Goal: Submit feedback/report problem: Submit feedback/report problem

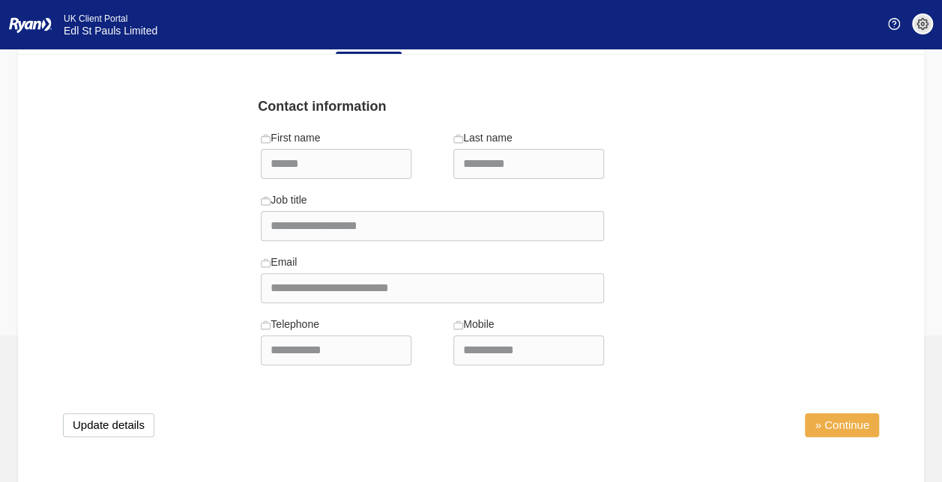
click at [865, 421] on link "» Continue" at bounding box center [841, 425] width 74 height 24
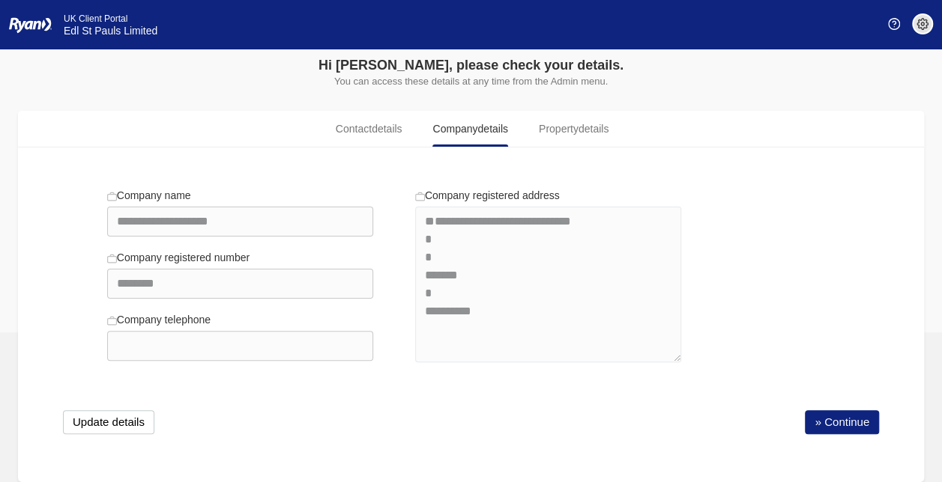
scroll to position [33, 0]
click at [865, 421] on link "» Continue" at bounding box center [841, 423] width 74 height 24
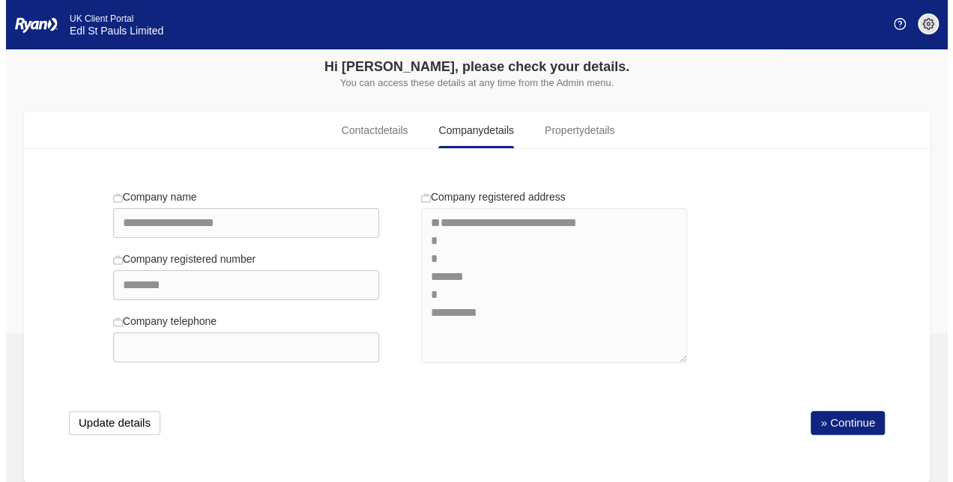
scroll to position [0, 0]
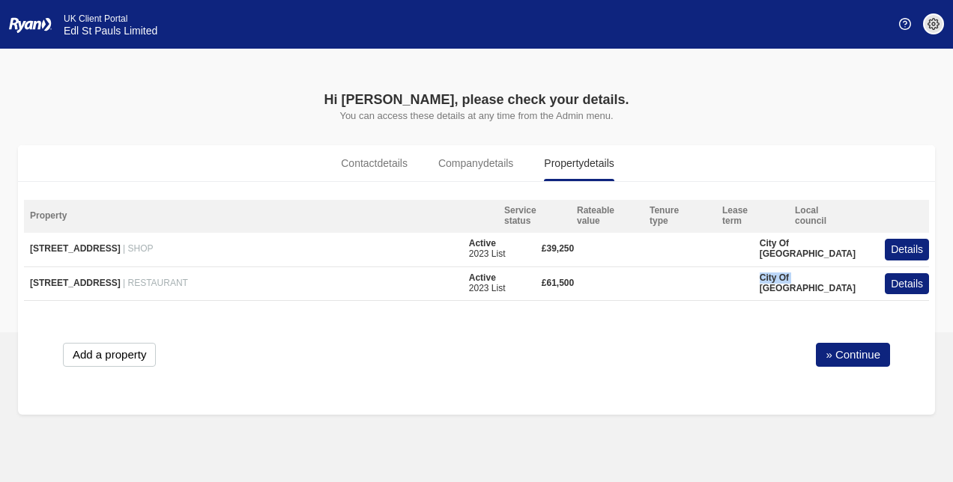
click at [865, 421] on body "You’re offline. This is a read only version of the page. Ryan Company Selection…" at bounding box center [476, 241] width 953 height 482
drag, startPoint x: 865, startPoint y: 421, endPoint x: 845, endPoint y: 352, distance: 71.8
click at [845, 352] on link "» Continue" at bounding box center [853, 355] width 74 height 24
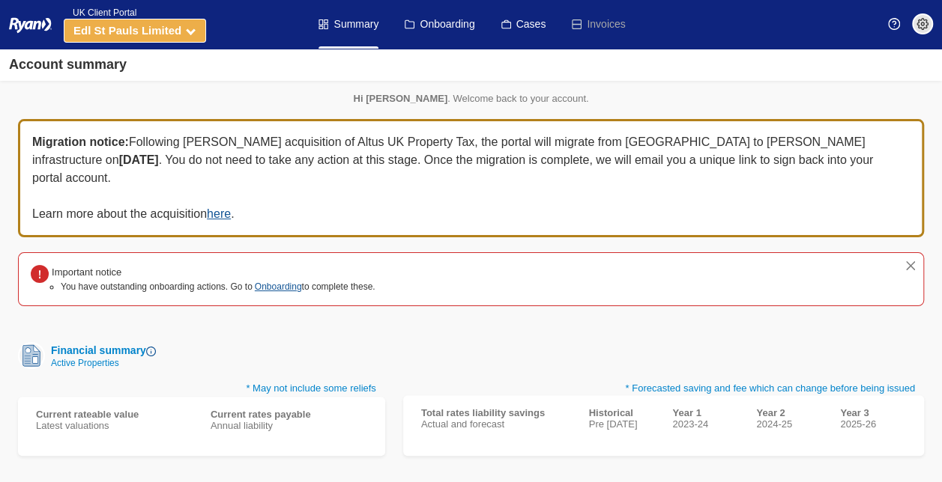
click at [190, 31] on icon at bounding box center [191, 30] width 10 height 10
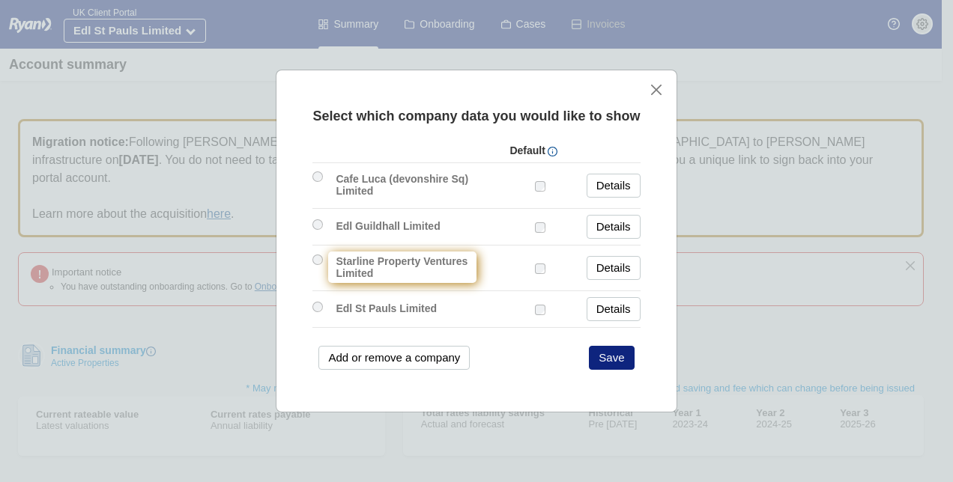
click at [413, 267] on label "Starline Property Ventures Limited" at bounding box center [402, 267] width 148 height 31
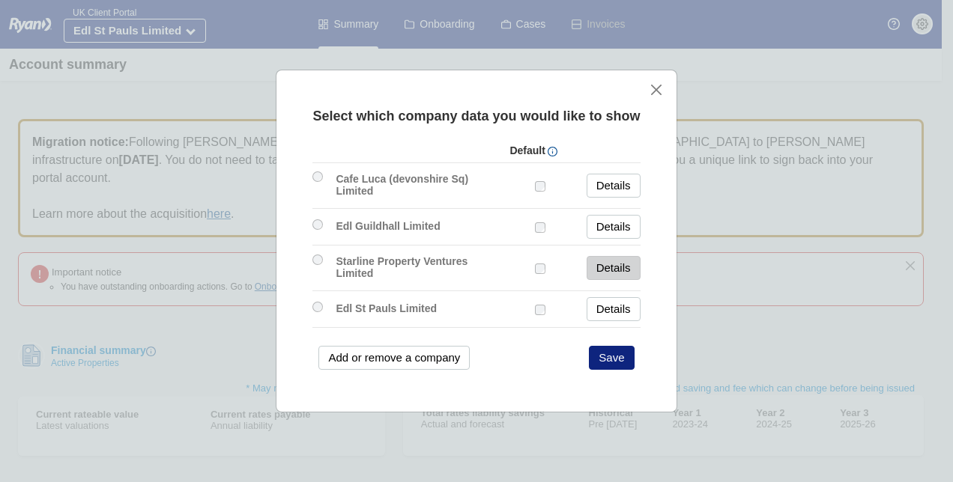
click at [610, 264] on link "Details" at bounding box center [614, 268] width 54 height 24
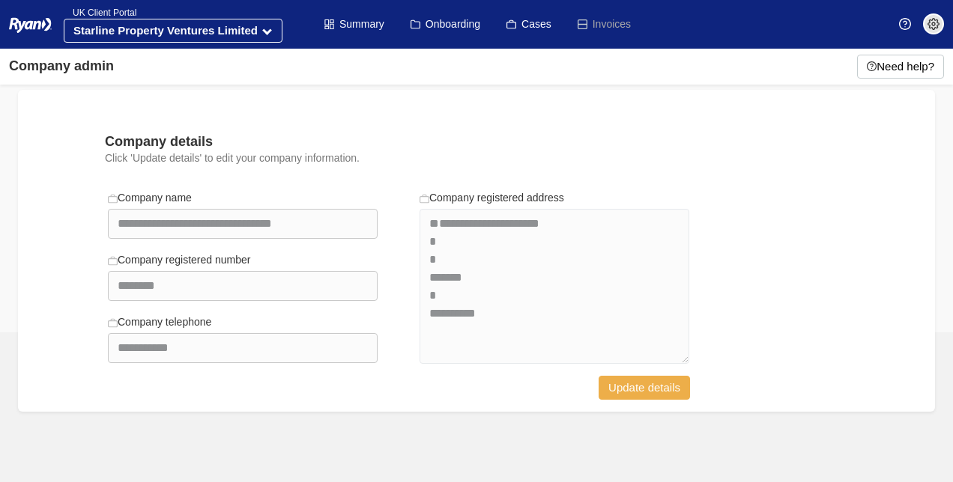
click at [662, 391] on button "Update details" at bounding box center [643, 388] width 91 height 24
select select "**********"
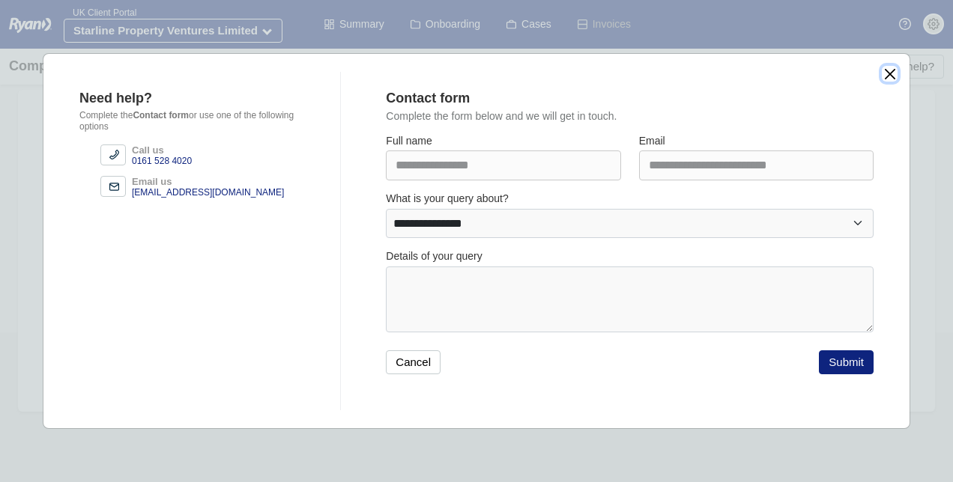
click at [888, 68] on button "close" at bounding box center [890, 74] width 16 height 16
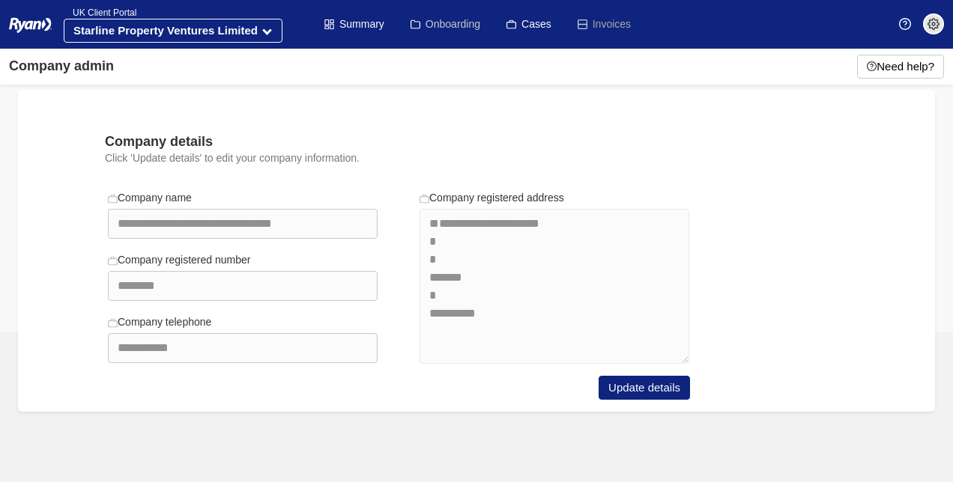
click at [470, 19] on link "Onboarding" at bounding box center [445, 24] width 70 height 49
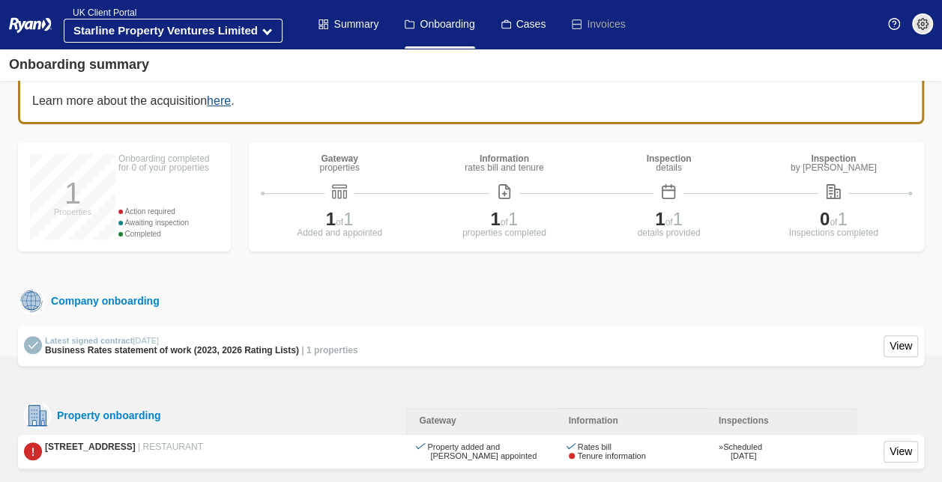
scroll to position [87, 0]
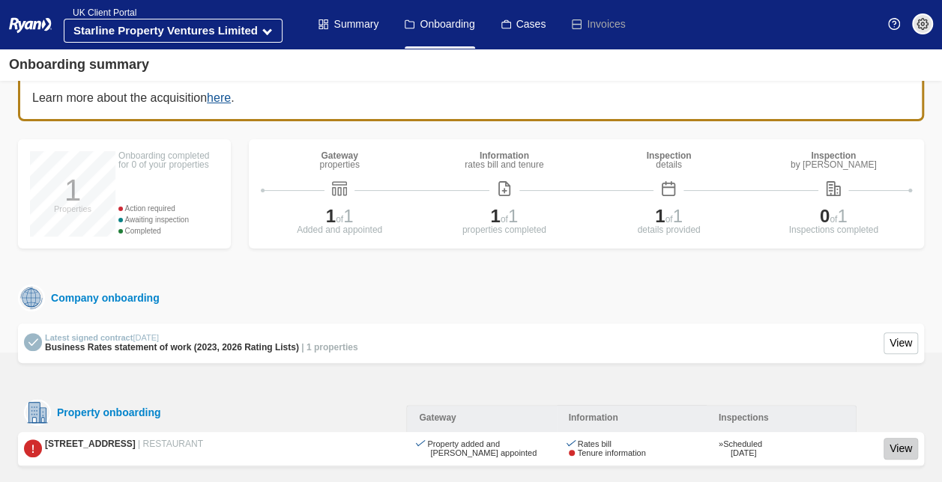
click at [900, 438] on link "View" at bounding box center [900, 449] width 34 height 22
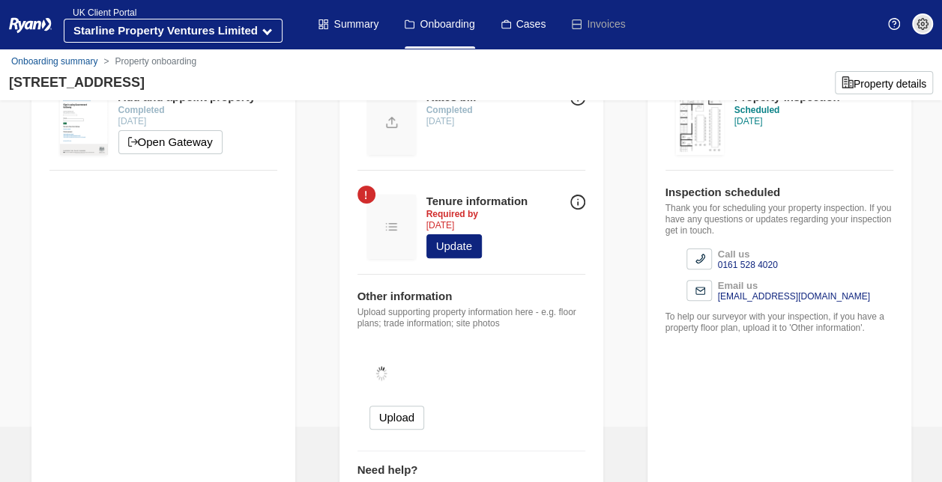
scroll to position [75, 0]
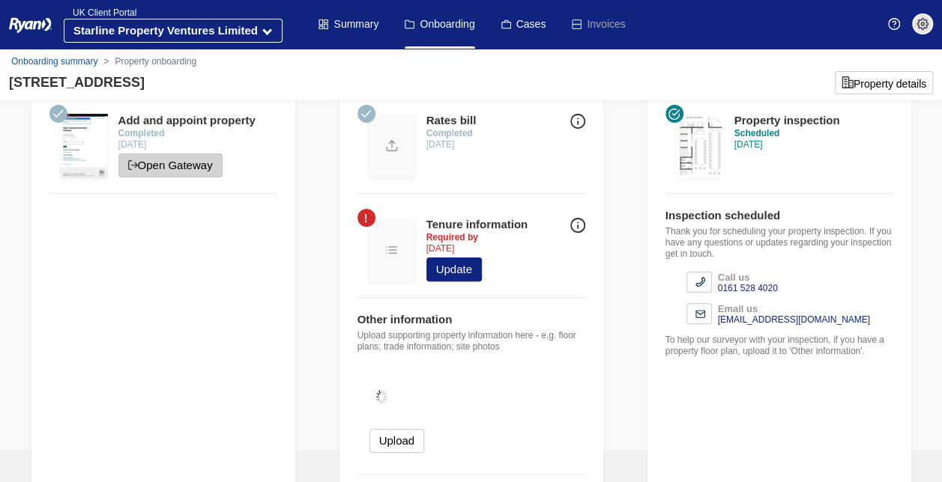
click at [164, 163] on link "Open Gateway" at bounding box center [170, 166] width 104 height 24
click at [387, 142] on img at bounding box center [392, 146] width 48 height 64
click at [575, 117] on img at bounding box center [577, 121] width 15 height 15
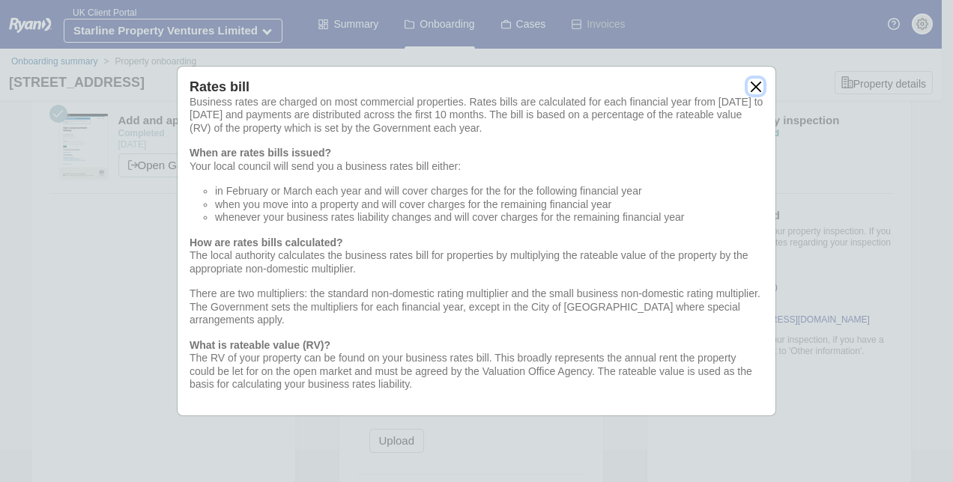
click at [749, 86] on button "close" at bounding box center [756, 87] width 16 height 16
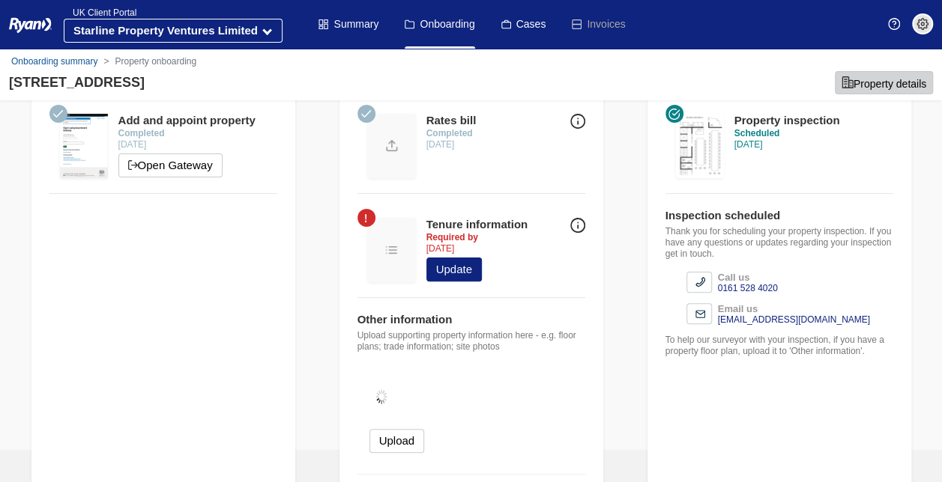
click at [877, 87] on button "Property details" at bounding box center [883, 82] width 98 height 23
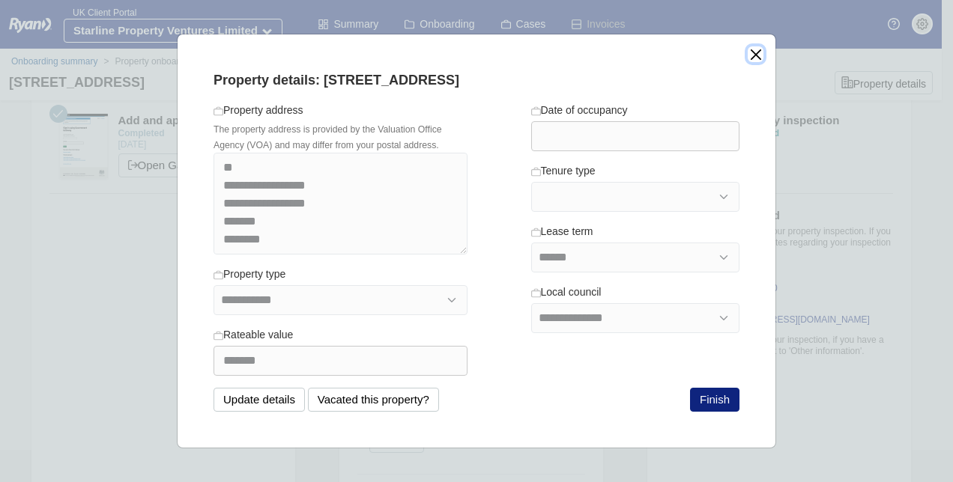
click at [752, 51] on button "close" at bounding box center [756, 54] width 16 height 16
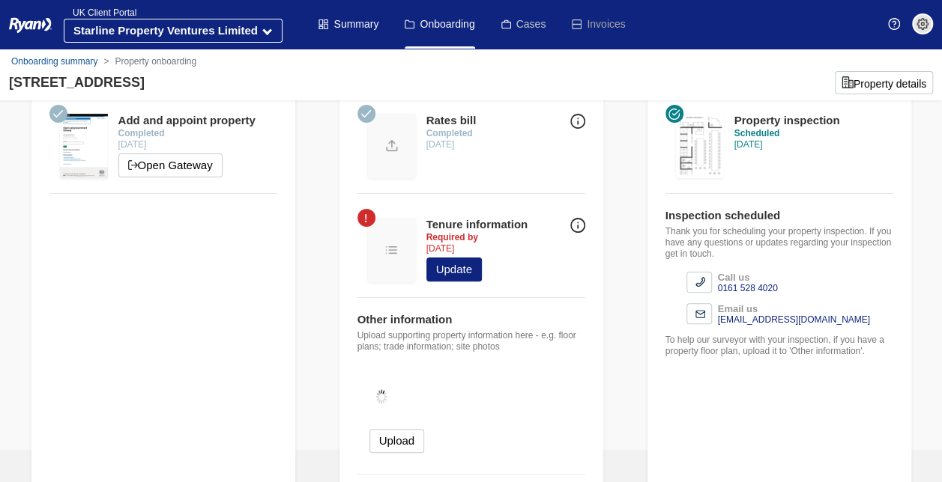
click at [521, 19] on link "Cases" at bounding box center [523, 24] width 45 height 49
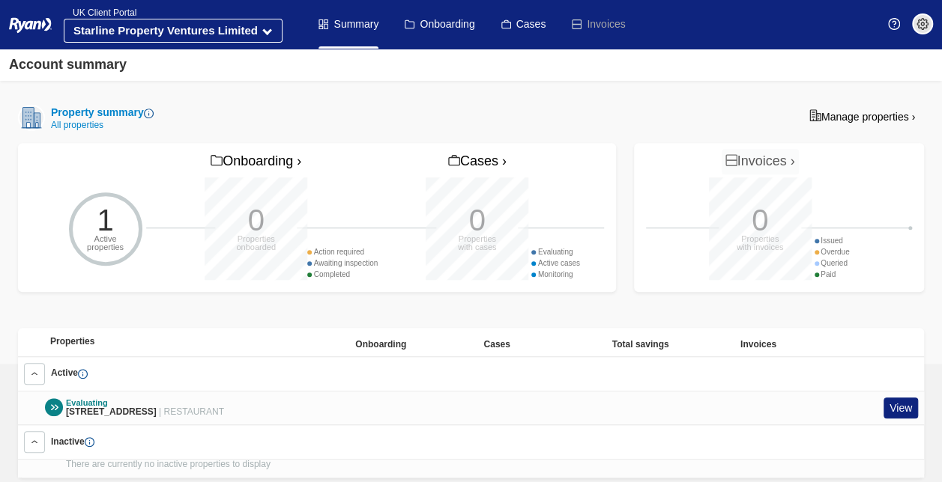
scroll to position [339, 0]
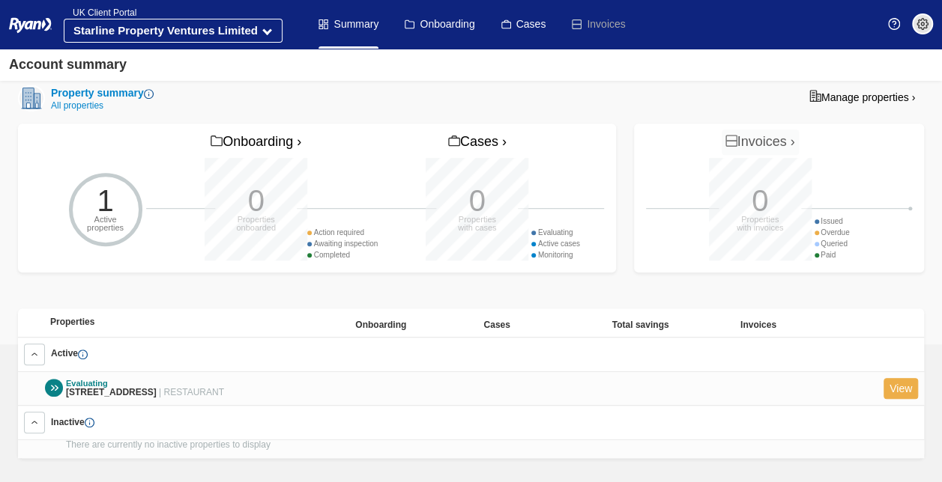
click at [891, 378] on link "View" at bounding box center [900, 389] width 34 height 22
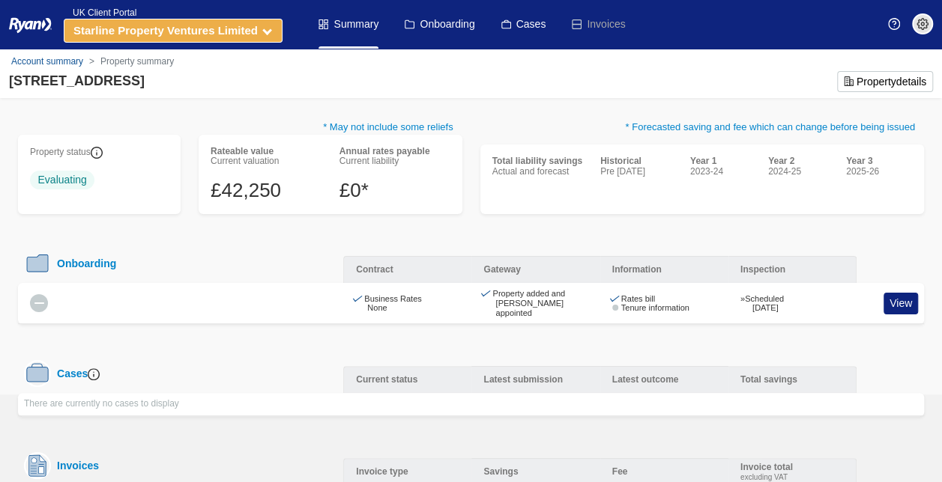
click at [263, 29] on icon at bounding box center [267, 30] width 10 height 10
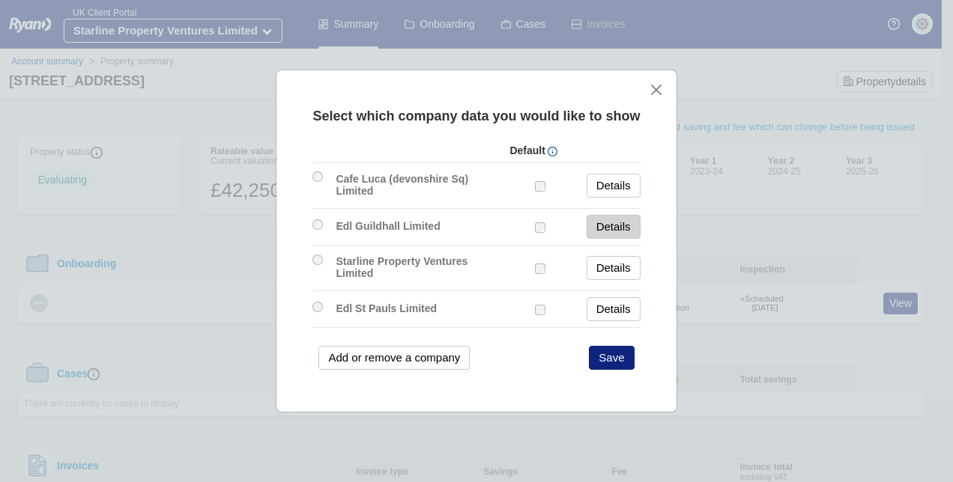
click at [603, 228] on link "Details" at bounding box center [614, 227] width 54 height 24
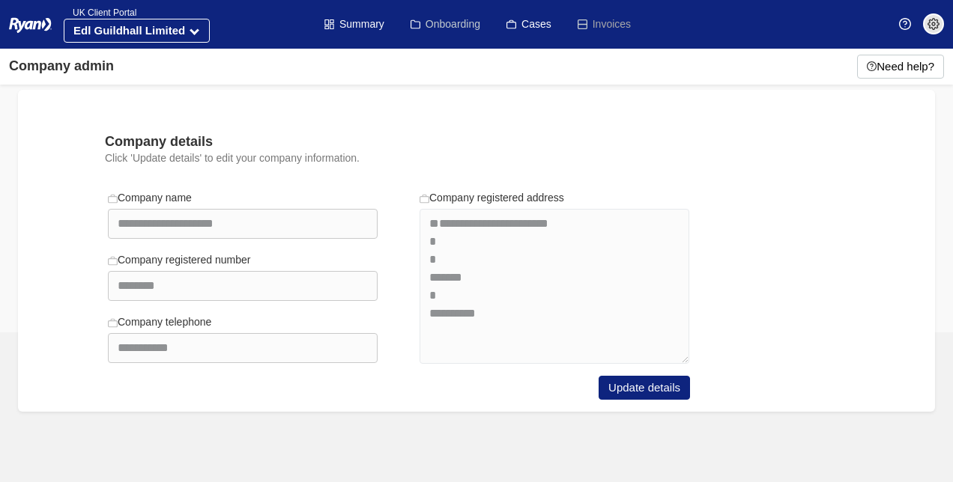
click at [455, 14] on link "Onboarding" at bounding box center [445, 24] width 70 height 49
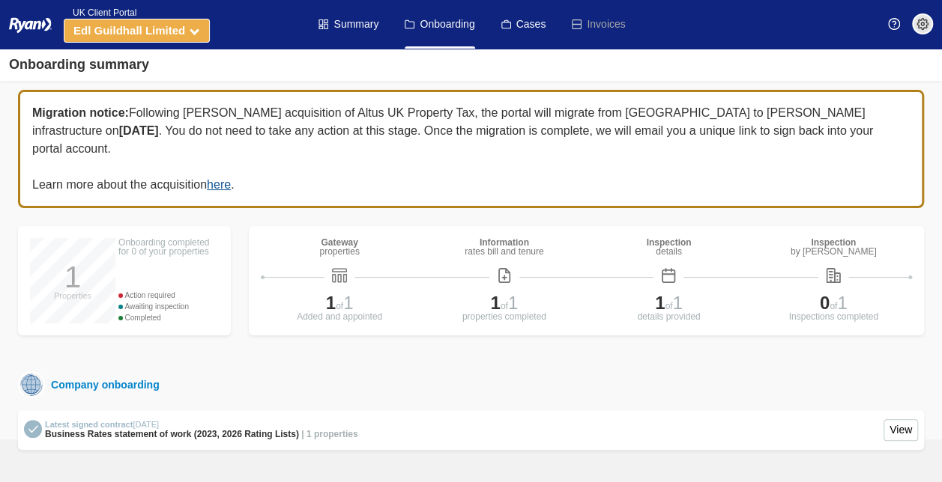
click at [194, 24] on button "Edl Guildhall Limited" at bounding box center [137, 31] width 146 height 24
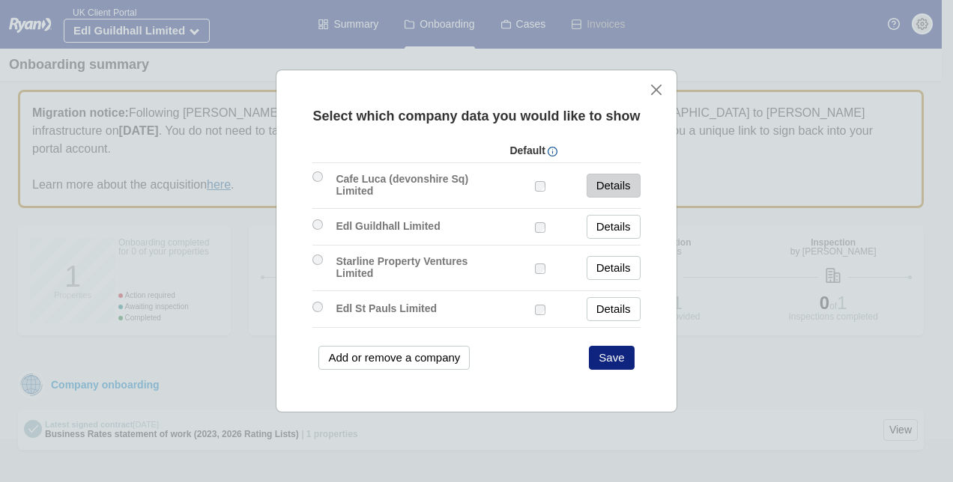
click at [604, 187] on link "Details" at bounding box center [614, 186] width 54 height 24
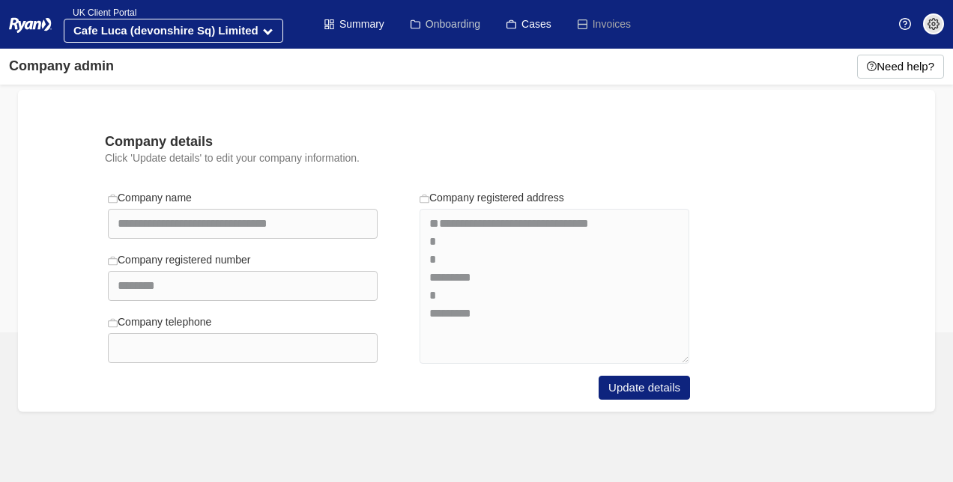
click at [446, 18] on link "Onboarding" at bounding box center [445, 24] width 70 height 49
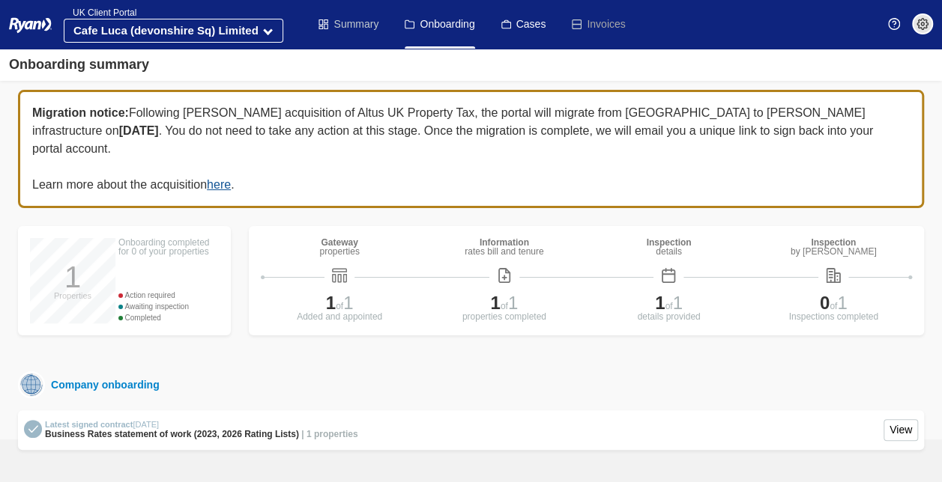
click at [366, 15] on link "Summary" at bounding box center [348, 24] width 60 height 49
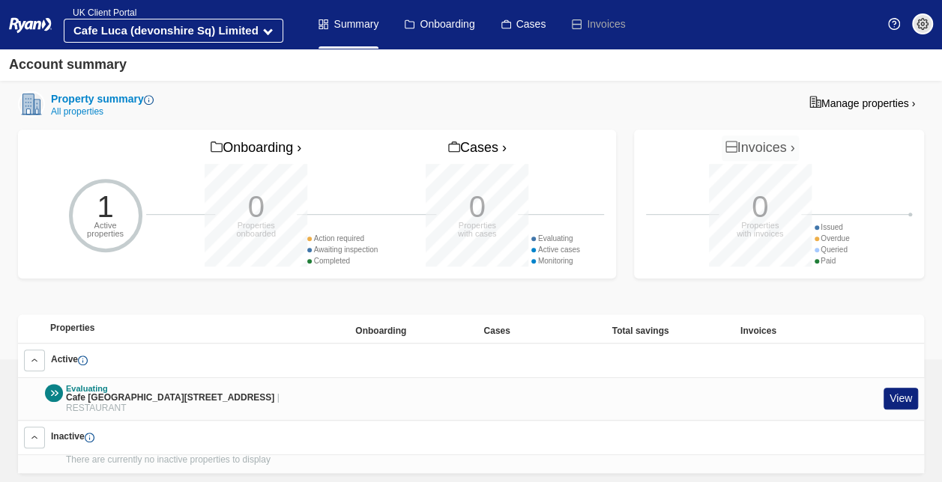
scroll to position [339, 0]
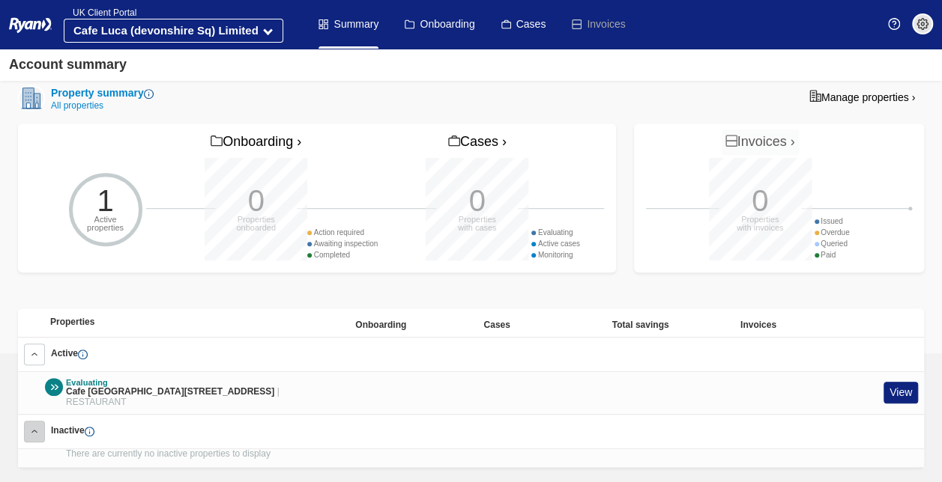
click at [35, 421] on button at bounding box center [34, 432] width 21 height 22
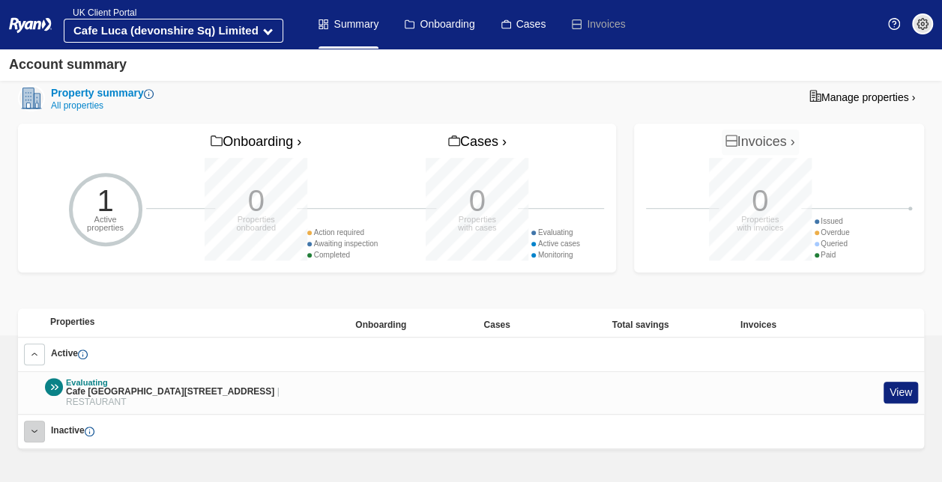
scroll to position [321, 0]
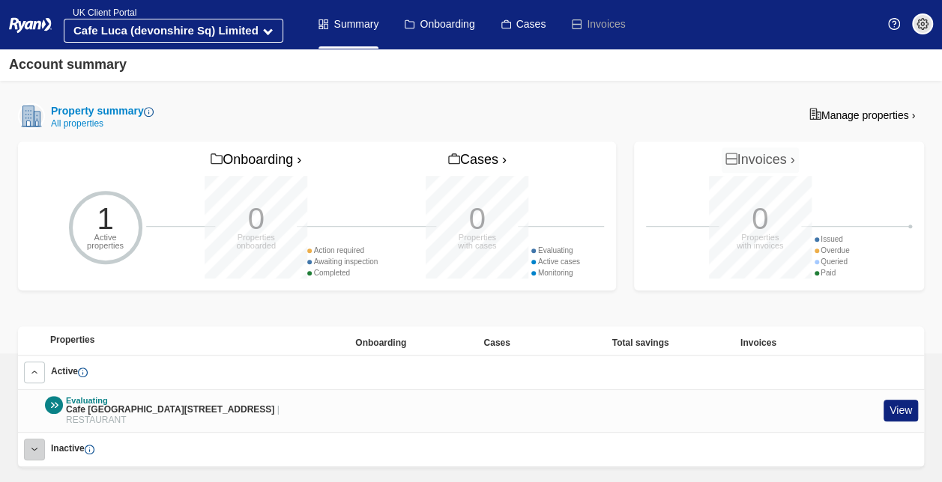
click at [39, 439] on button at bounding box center [34, 450] width 21 height 22
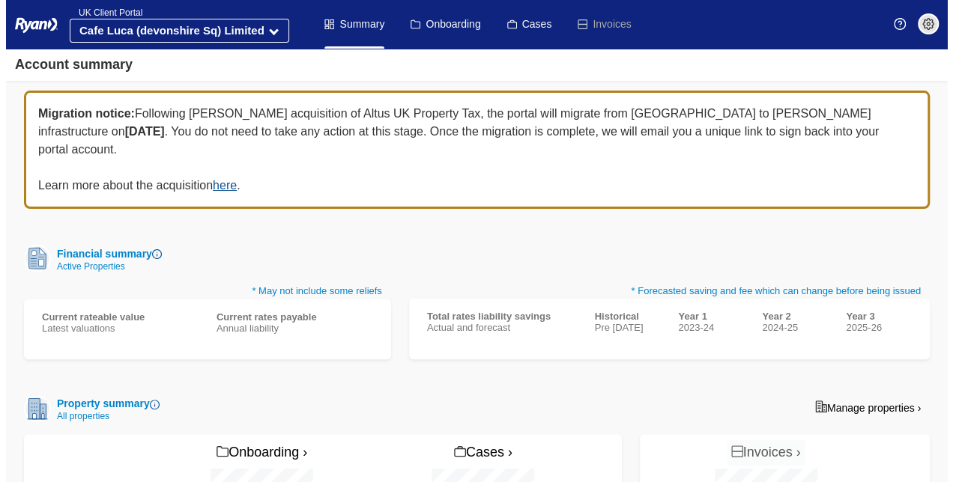
scroll to position [0, 0]
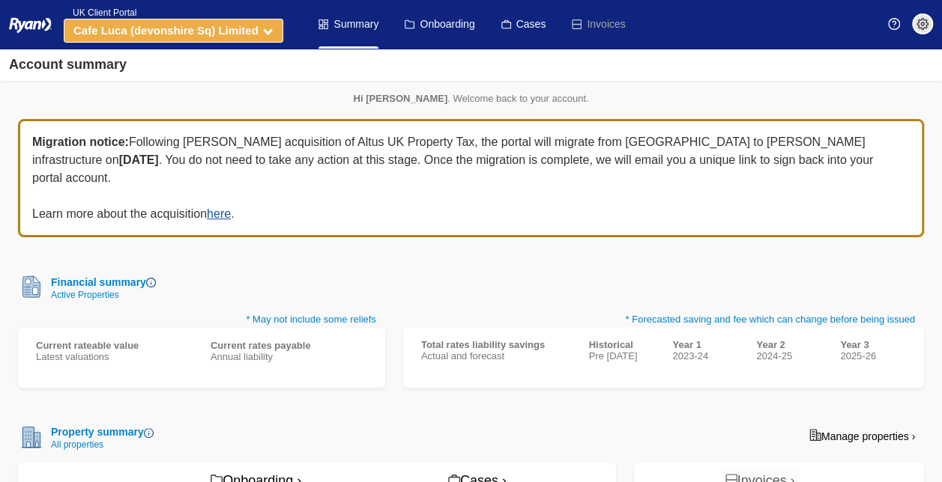
click at [257, 31] on strong "Cafe Luca (devonshire Sq) Limited" at bounding box center [165, 30] width 185 height 13
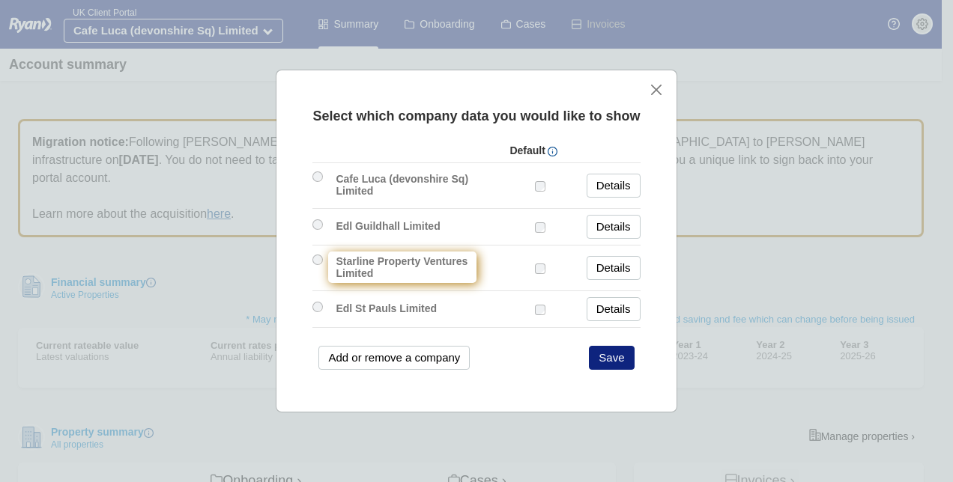
click at [410, 261] on label "Starline Property Ventures Limited" at bounding box center [402, 267] width 148 height 31
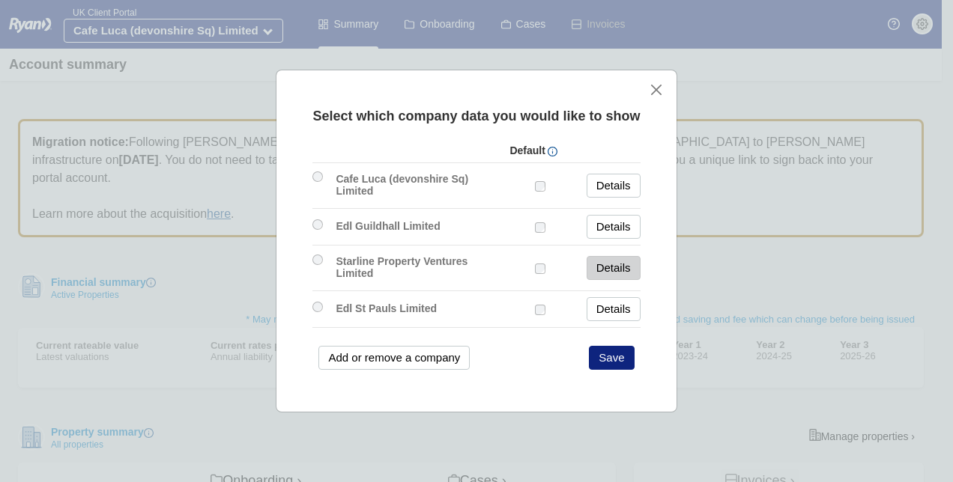
click at [630, 266] on link "Details" at bounding box center [614, 268] width 54 height 24
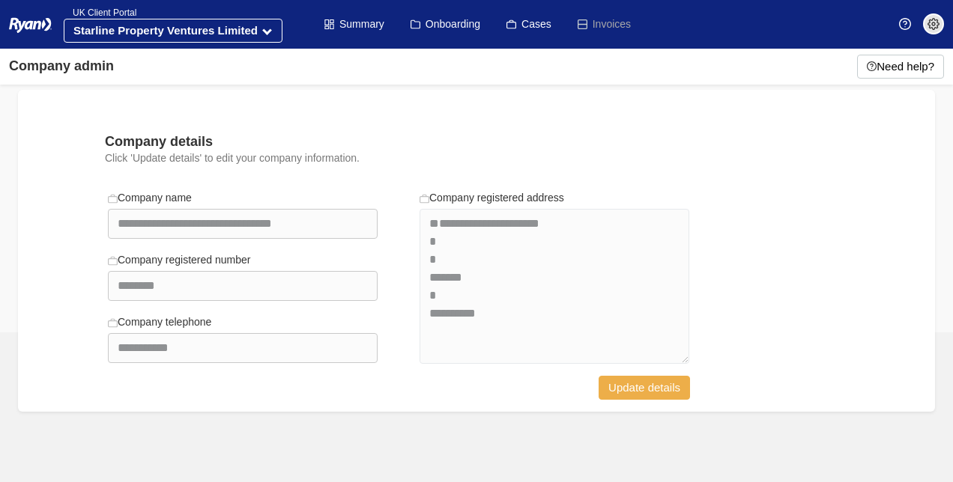
click at [681, 385] on button "Update details" at bounding box center [643, 388] width 91 height 24
select select "**********"
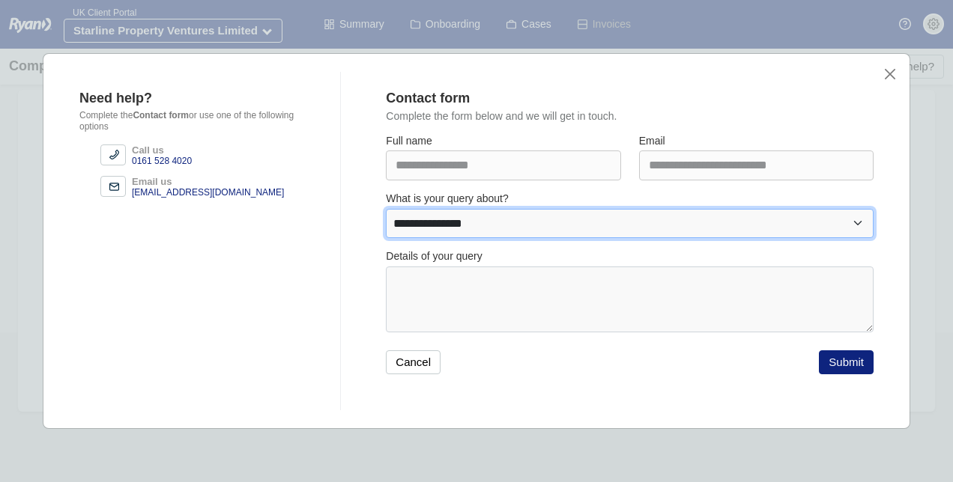
click at [511, 231] on select "**********" at bounding box center [630, 223] width 488 height 29
click at [386, 209] on select "**********" at bounding box center [630, 223] width 488 height 29
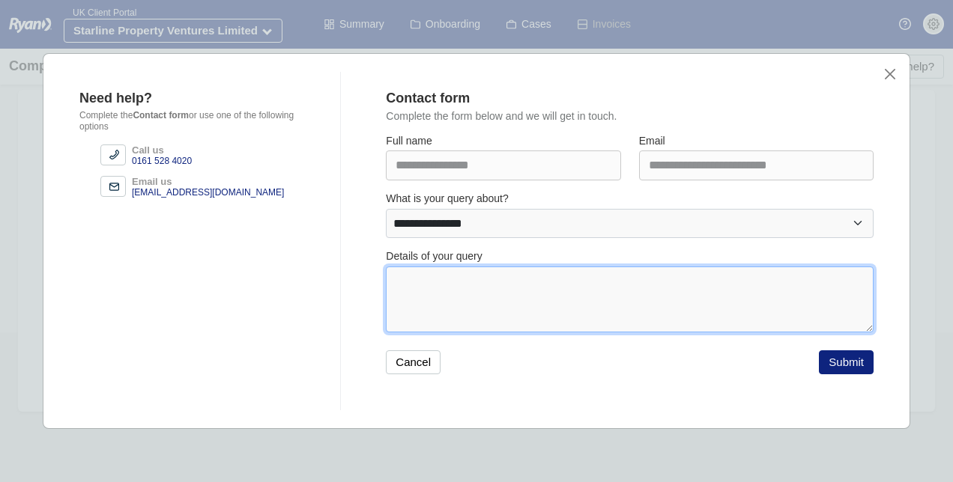
click at [536, 288] on textarea at bounding box center [630, 300] width 488 height 66
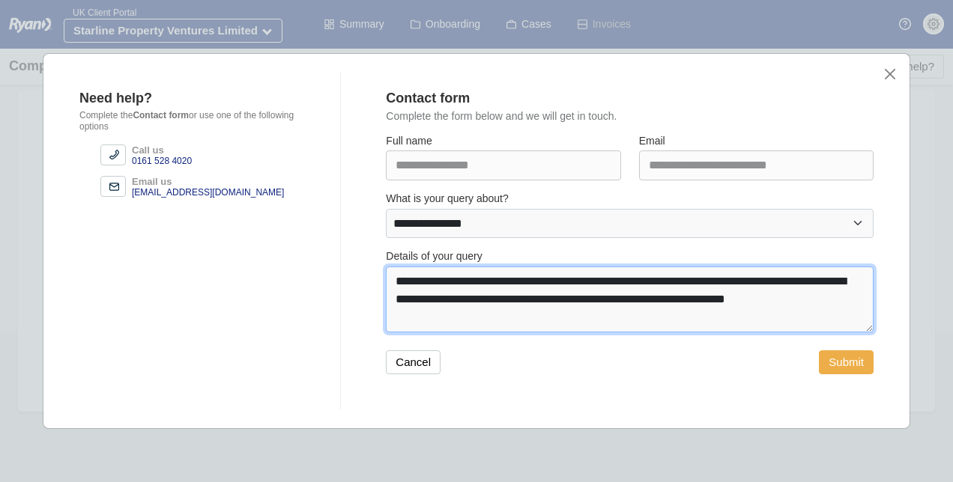
type textarea "**********"
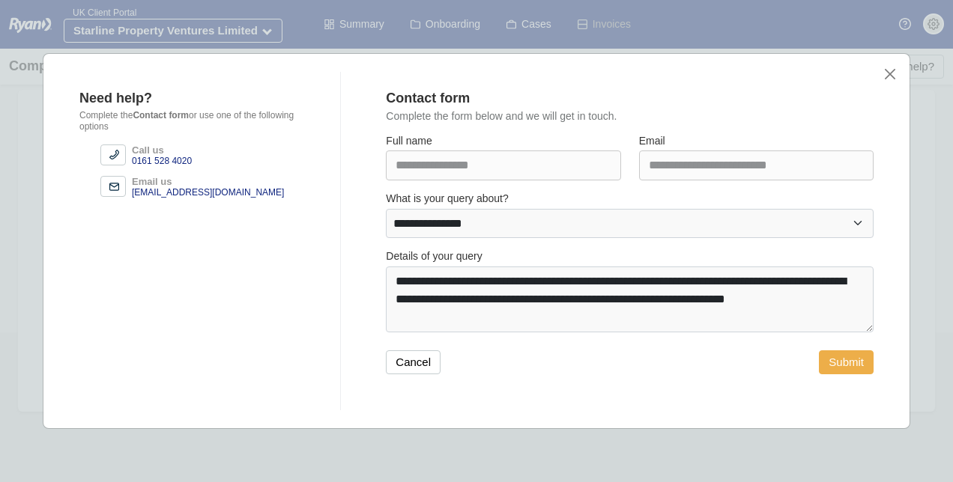
click at [843, 352] on button "Submit" at bounding box center [846, 363] width 55 height 24
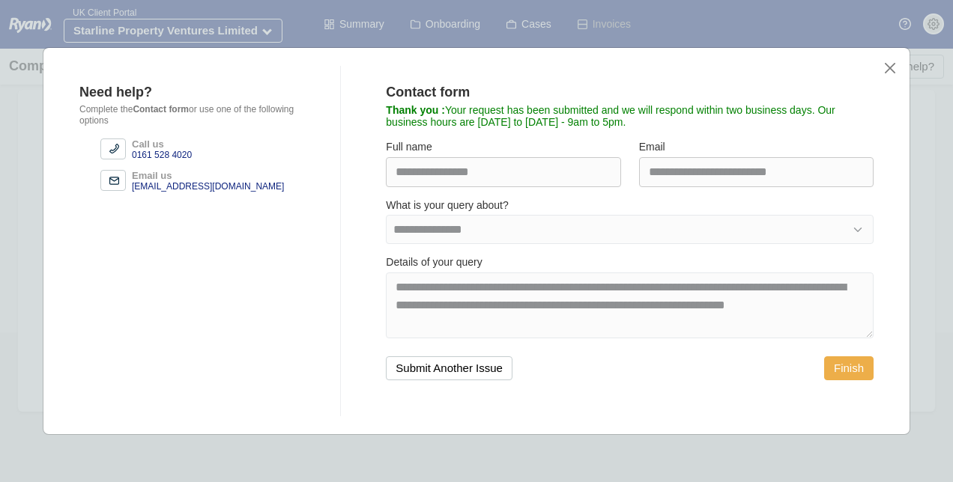
click at [852, 376] on button "Finish" at bounding box center [848, 369] width 49 height 24
